Goal: Task Accomplishment & Management: Use online tool/utility

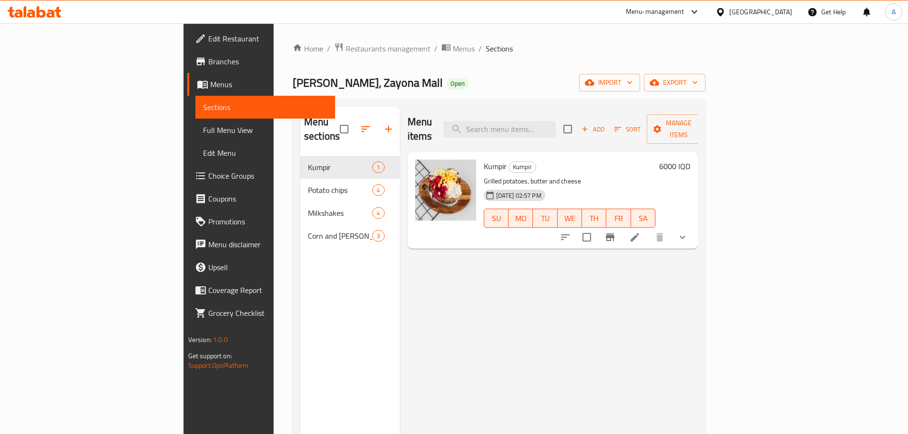
click at [293, 56] on div "Home / Restaurants management / Menus / Sections Vanilla Booth, Zayona Mall Ope…" at bounding box center [499, 295] width 413 height 506
click at [346, 53] on span "Restaurants management" at bounding box center [388, 48] width 85 height 11
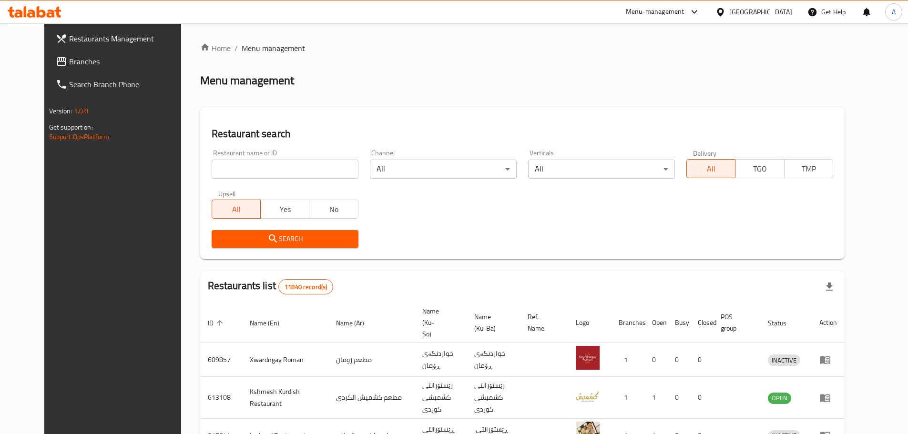
click at [262, 167] on div "Home / Menu management Menu management Restaurant search Restaurant name or ID …" at bounding box center [522, 370] width 645 height 657
click at [262, 167] on input "search" at bounding box center [285, 169] width 147 height 19
click button "Search" at bounding box center [285, 239] width 147 height 18
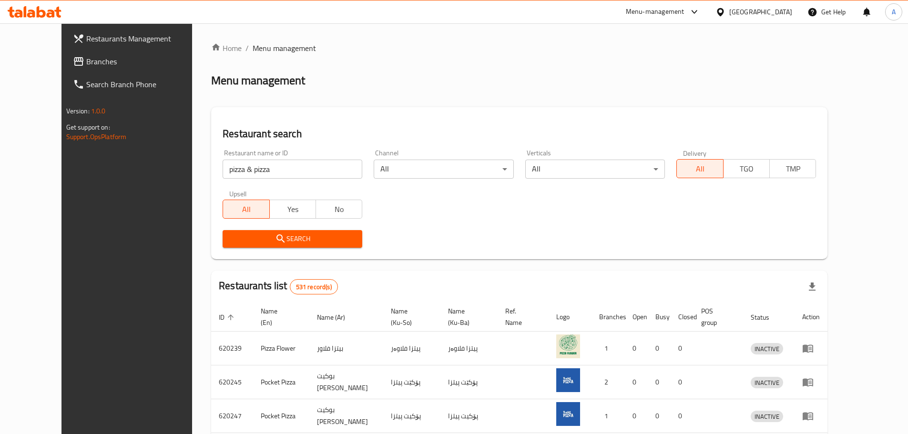
click at [250, 179] on div "Restaurant name or ID pizza & pizza Restaurant name or ID" at bounding box center [292, 164] width 151 height 41
click at [270, 163] on input "pizza & pizza" at bounding box center [293, 169] width 140 height 19
type input "ا"
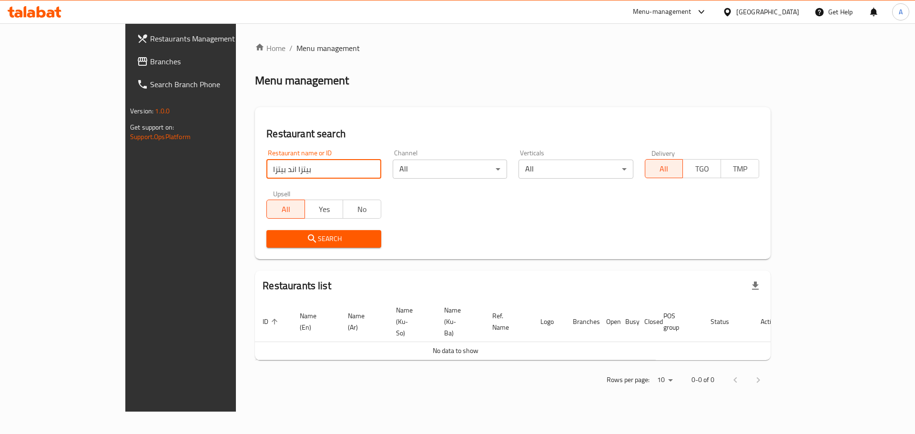
click at [289, 174] on input "بيتزا اند بيتزا" at bounding box center [323, 169] width 114 height 19
click at [266, 164] on input "بيتزا اند بيتزا" at bounding box center [323, 169] width 114 height 19
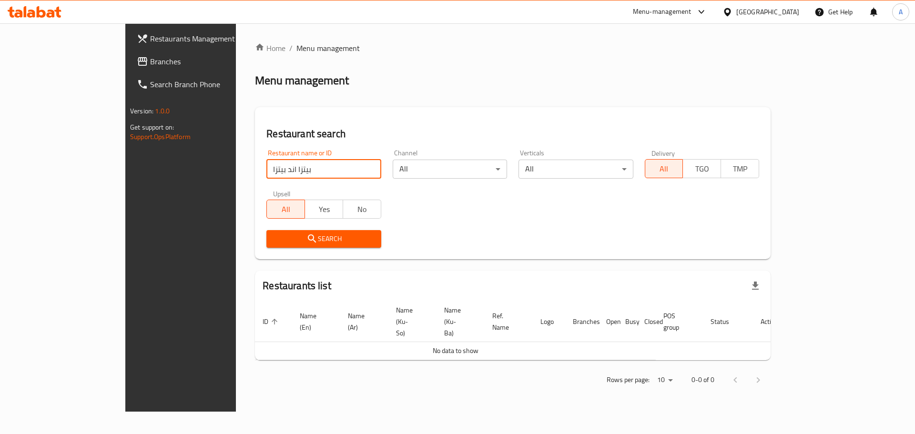
click at [266, 164] on input "بيتزا اند بيتزا" at bounding box center [323, 169] width 114 height 19
paste input "706447"
type input "706447"
click button "Search" at bounding box center [323, 239] width 114 height 18
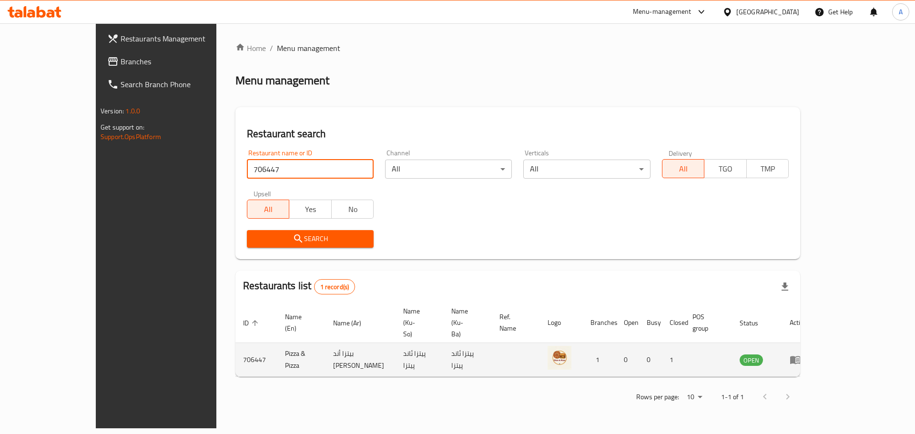
click at [801, 357] on icon "enhanced table" at bounding box center [795, 361] width 10 height 8
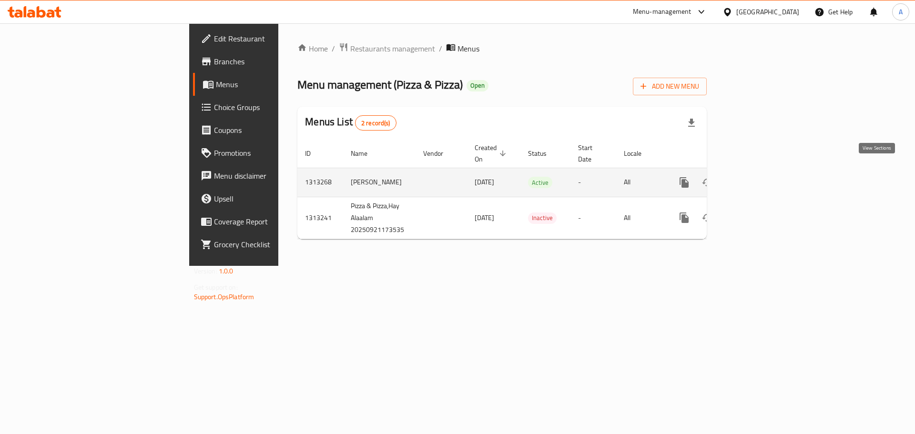
click at [759, 177] on icon "enhanced table" at bounding box center [753, 182] width 11 height 11
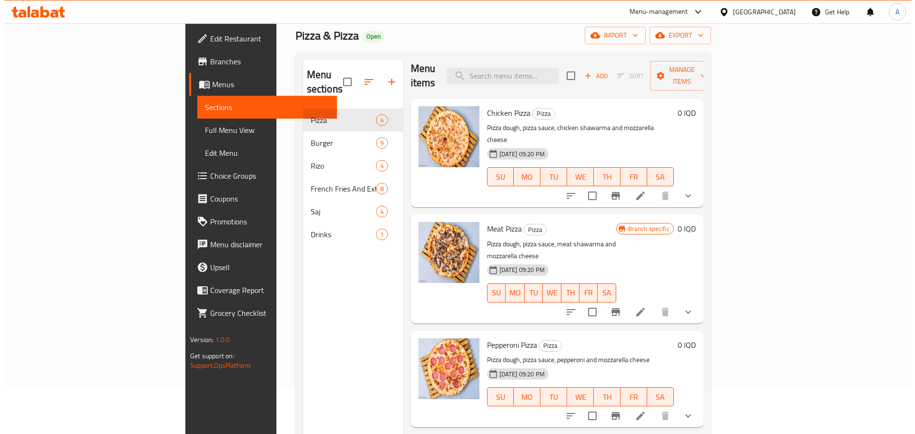
scroll to position [48, 0]
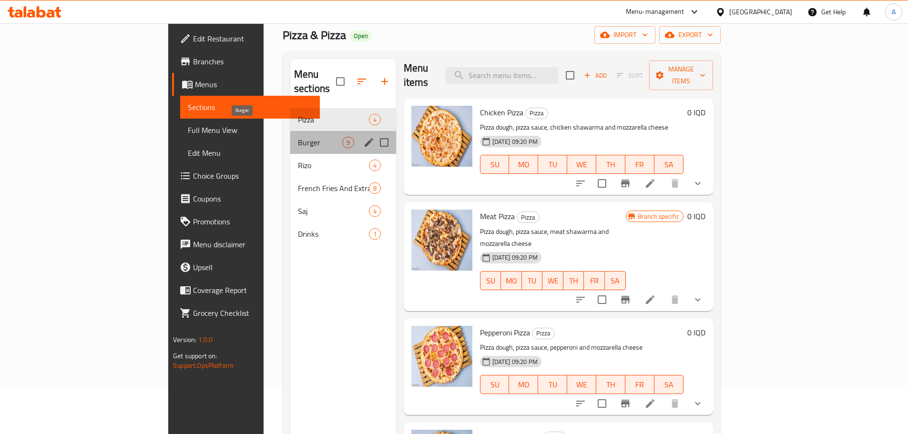
click at [298, 137] on span "Burger" at bounding box center [320, 142] width 44 height 11
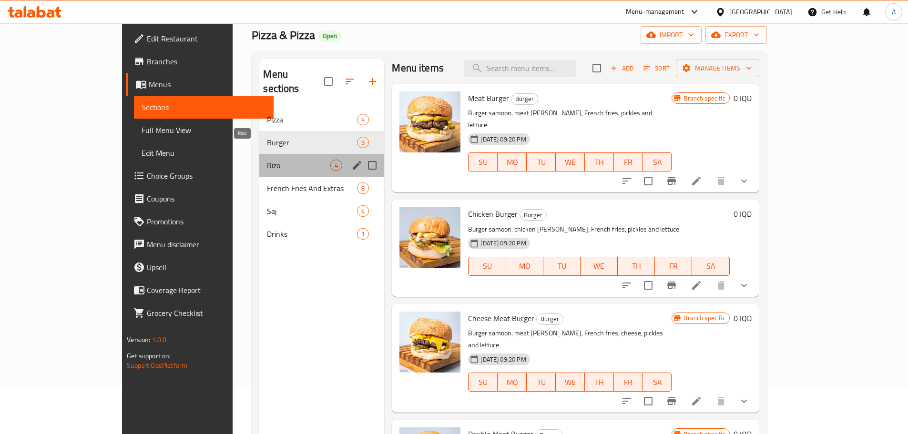
click at [273, 160] on span "Rizo" at bounding box center [298, 165] width 63 height 11
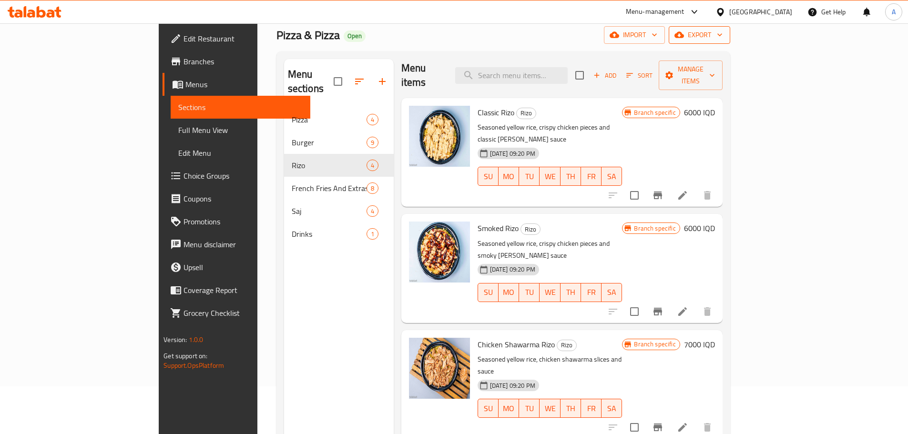
click at [723, 35] on span "export" at bounding box center [699, 35] width 46 height 12
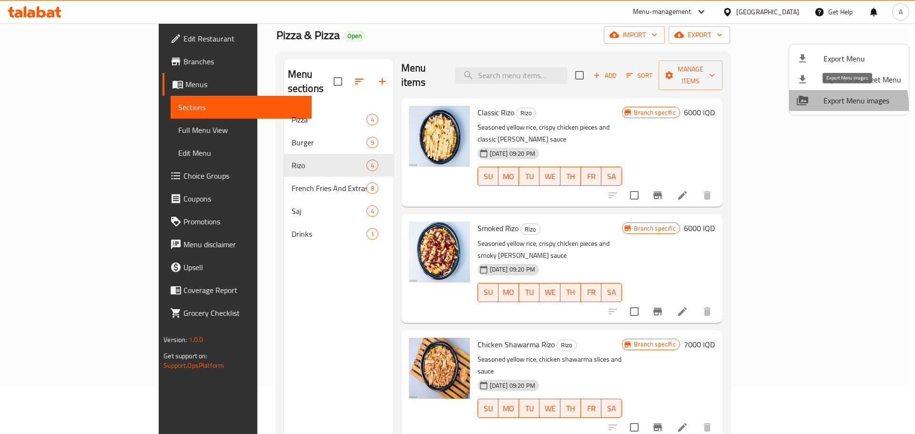
click at [828, 105] on span "Export Menu images" at bounding box center [863, 100] width 78 height 11
